Goal: Task Accomplishment & Management: Manage account settings

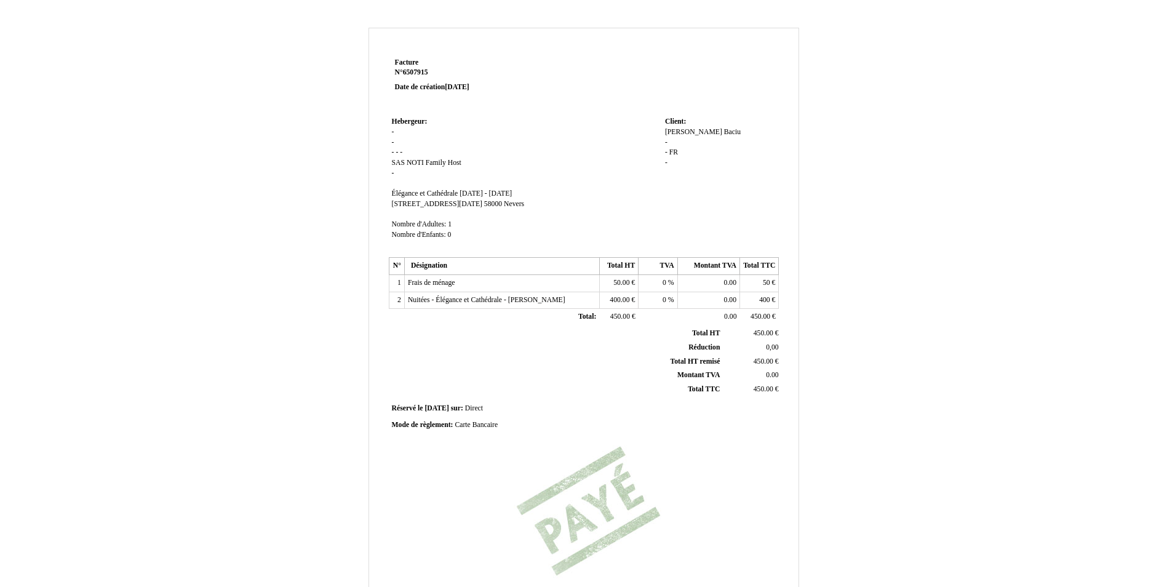
scroll to position [156, 0]
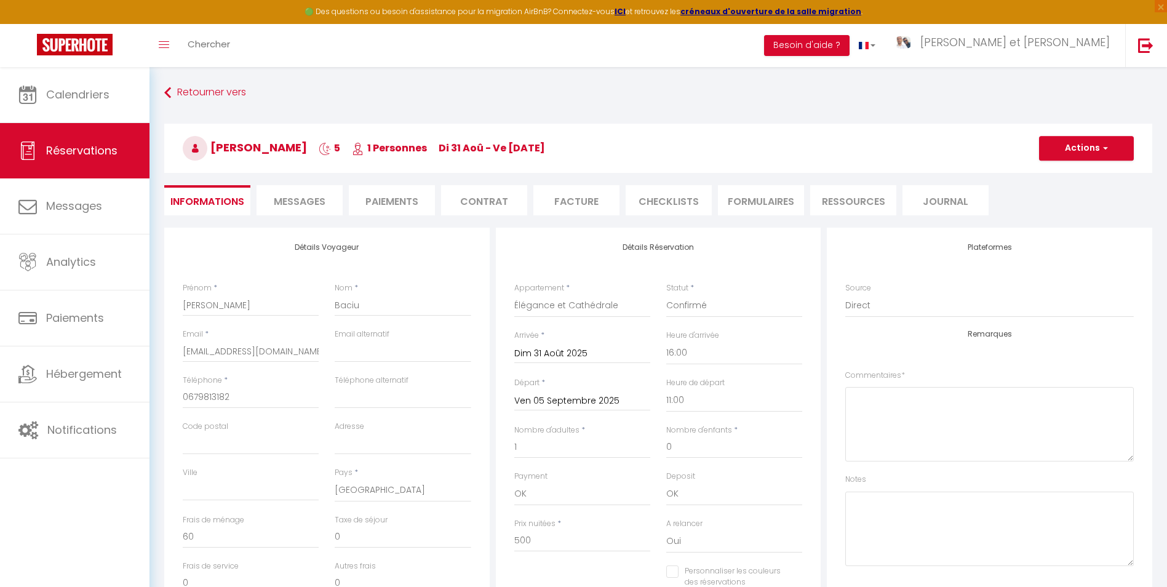
select select "29639"
select select "16:00"
select select "11:00"
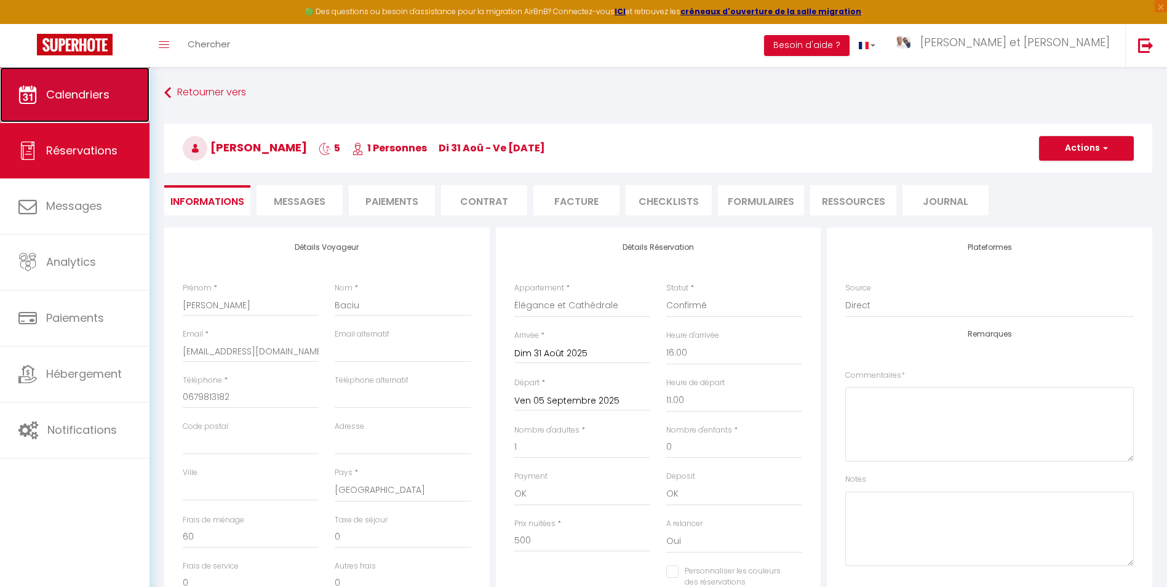
click at [84, 102] on link "Calendriers" at bounding box center [75, 94] width 150 height 55
